Goal: Task Accomplishment & Management: Manage account settings

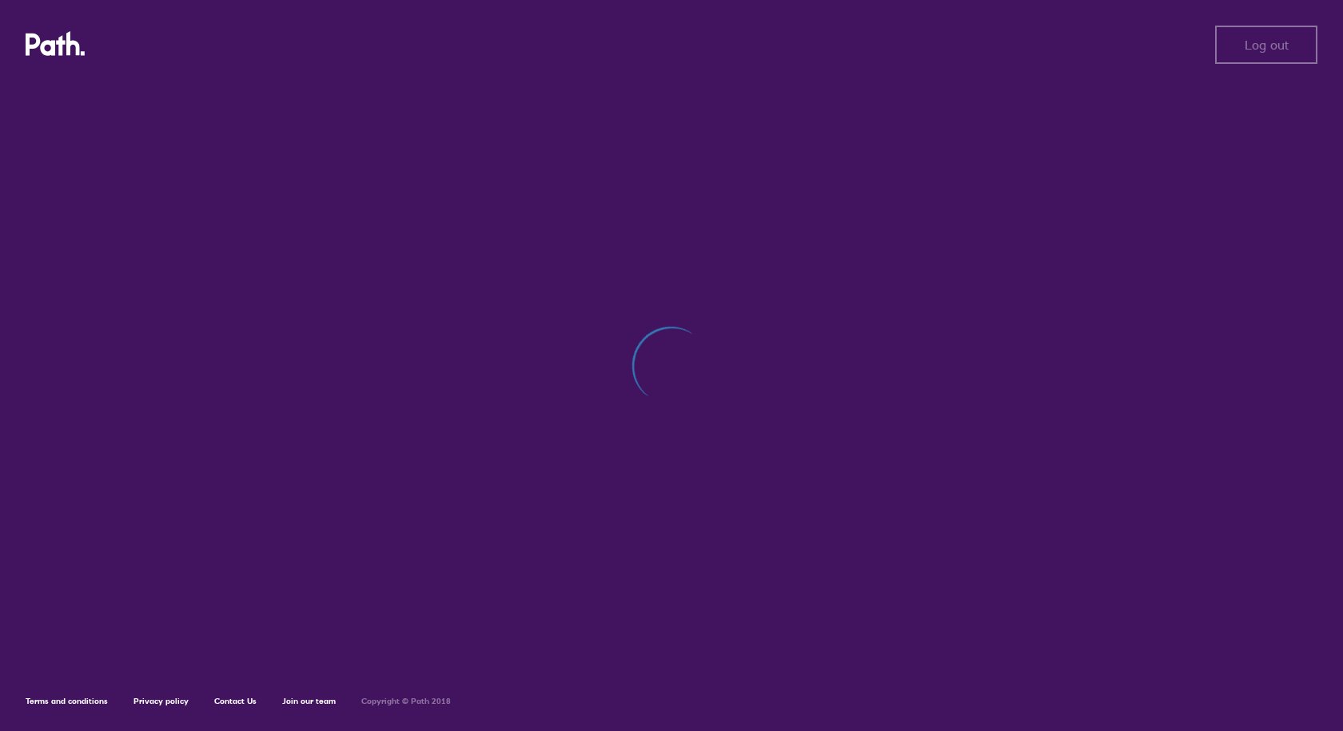
click at [1102, 329] on div "Log out Log out Terms and conditions Privacy policy Contact Us Join our team Co…" at bounding box center [671, 365] width 1343 height 731
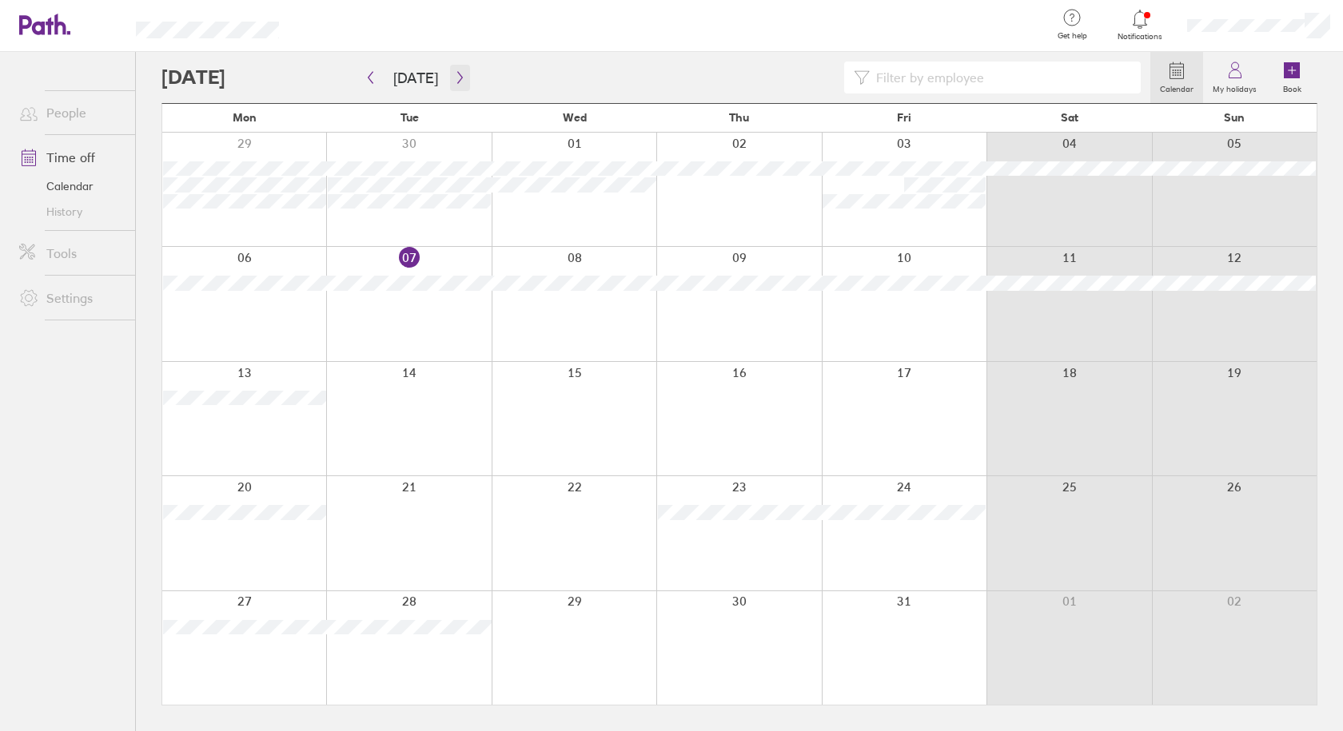
click at [458, 74] on icon "button" at bounding box center [460, 77] width 12 height 13
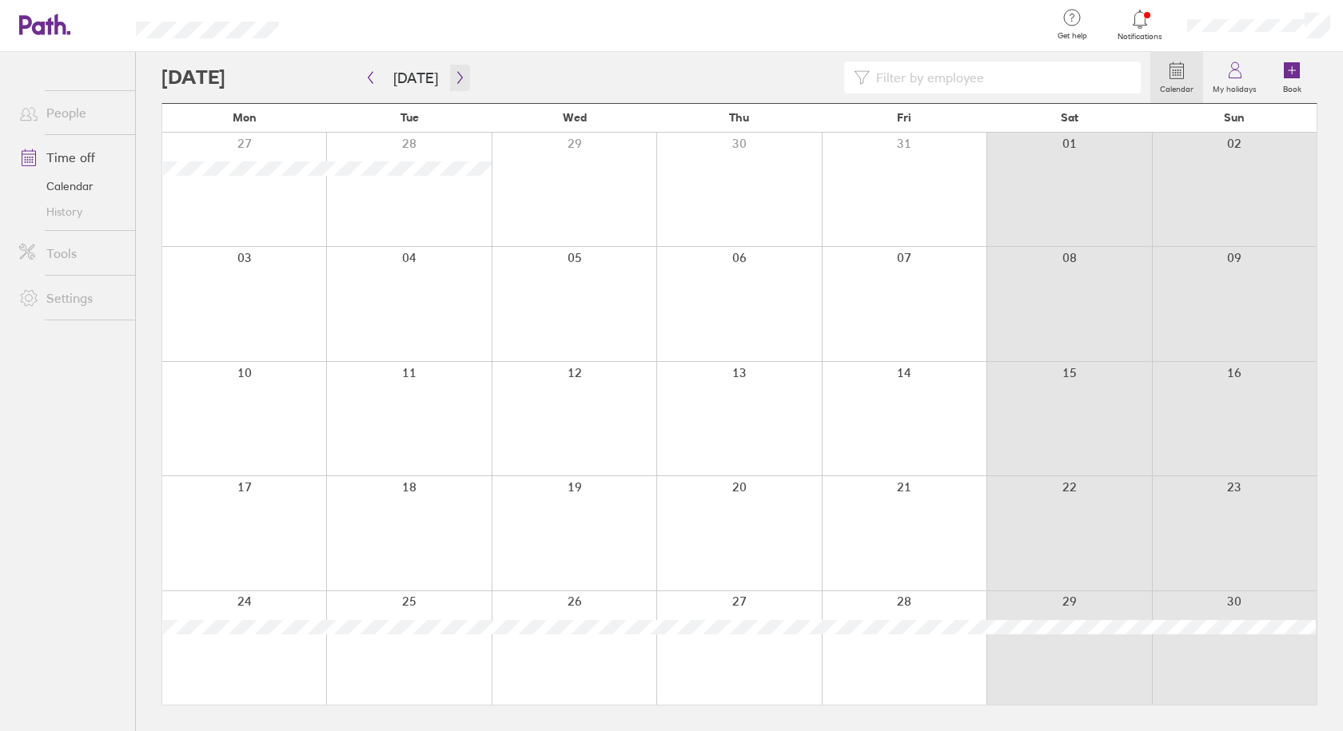
click at [464, 74] on button "button" at bounding box center [460, 78] width 20 height 26
